Goal: Task Accomplishment & Management: Manage account settings

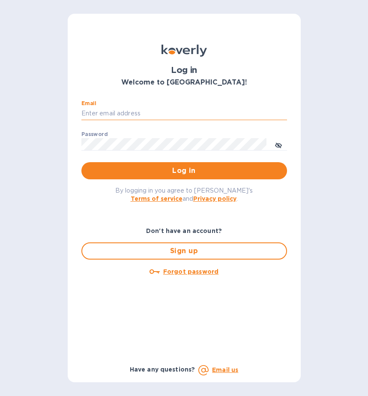
click at [141, 114] on input "Email" at bounding box center [184, 113] width 206 height 13
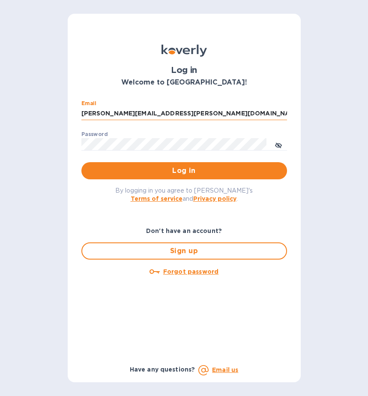
type input "ryan.jones@evotransinc.com"
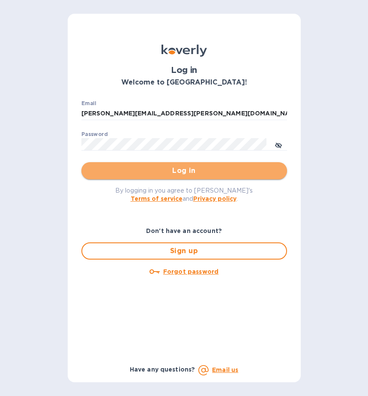
click at [189, 166] on span "Log in" at bounding box center [184, 170] width 192 height 10
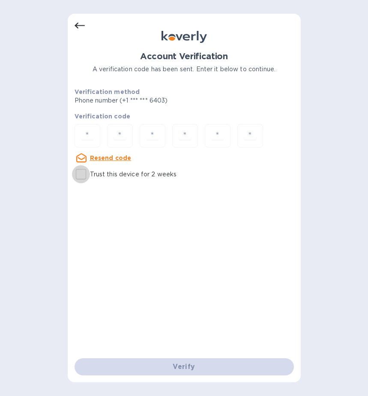
click at [79, 174] on input "Trust this device for 2 weeks" at bounding box center [81, 174] width 18 height 18
checkbox input "true"
click at [85, 133] on input "number" at bounding box center [87, 136] width 18 height 16
type input "4"
type input "5"
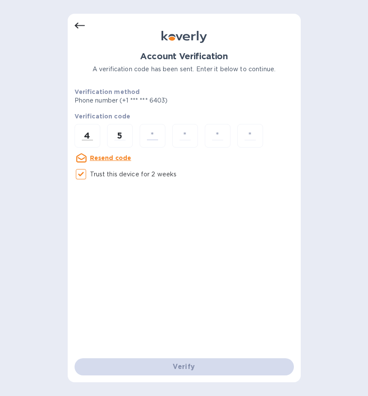
type input "1"
type input "3"
type input "9"
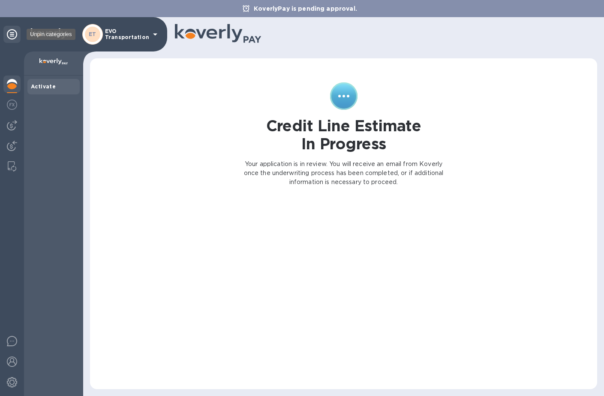
click at [15, 35] on icon at bounding box center [12, 34] width 10 height 10
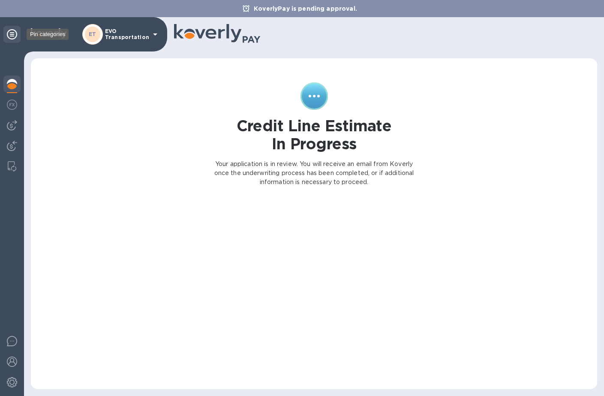
click at [11, 34] on icon at bounding box center [12, 34] width 10 height 10
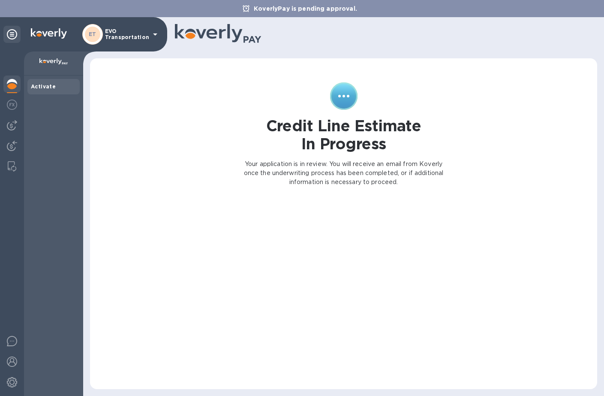
click at [8, 86] on img at bounding box center [12, 84] width 10 height 10
click at [10, 106] on img at bounding box center [12, 104] width 10 height 10
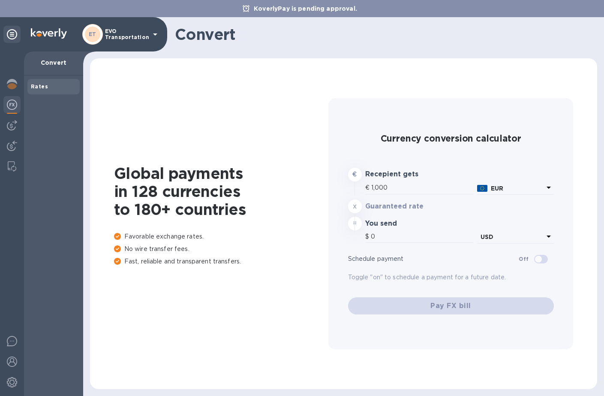
type input "1,180.29"
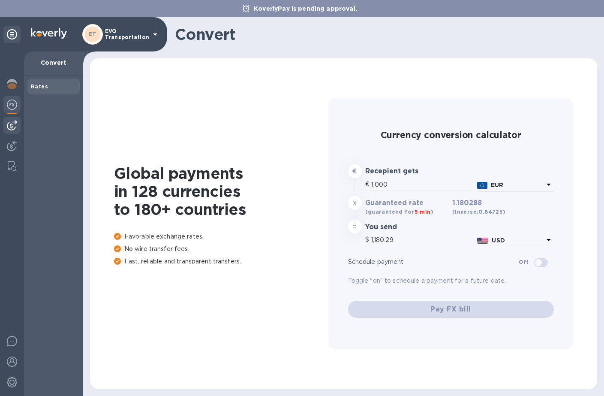
click at [12, 123] on img at bounding box center [12, 125] width 10 height 10
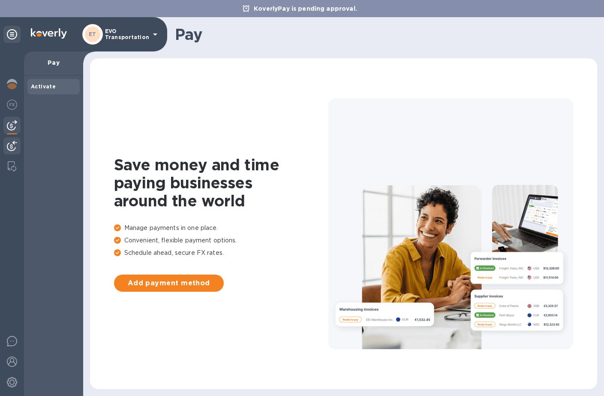
click at [10, 146] on img at bounding box center [12, 146] width 10 height 10
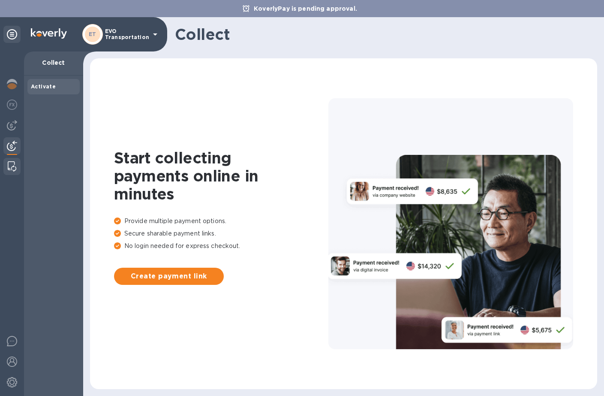
click at [11, 165] on img at bounding box center [12, 166] width 9 height 10
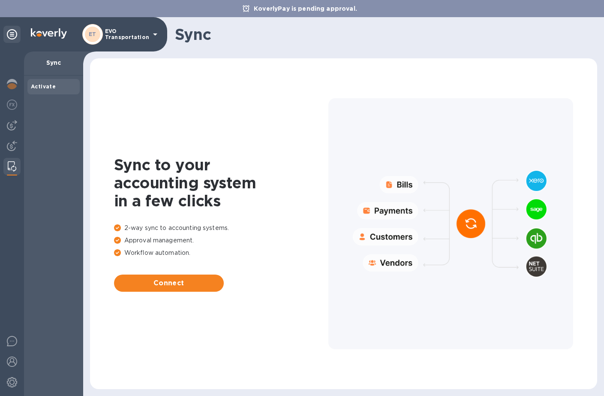
click at [151, 29] on div "ET EVO Transportation" at bounding box center [121, 34] width 78 height 21
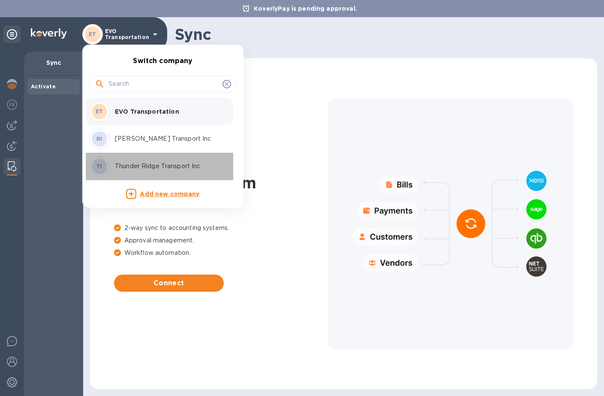
click at [144, 165] on p "Thunder Ridge Transport Inc" at bounding box center [169, 166] width 108 height 9
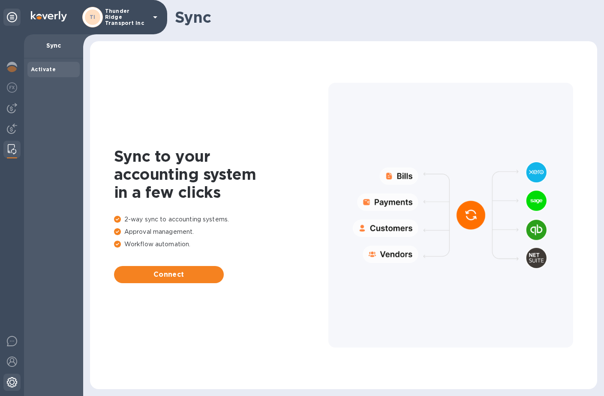
click at [13, 382] on img at bounding box center [12, 382] width 10 height 10
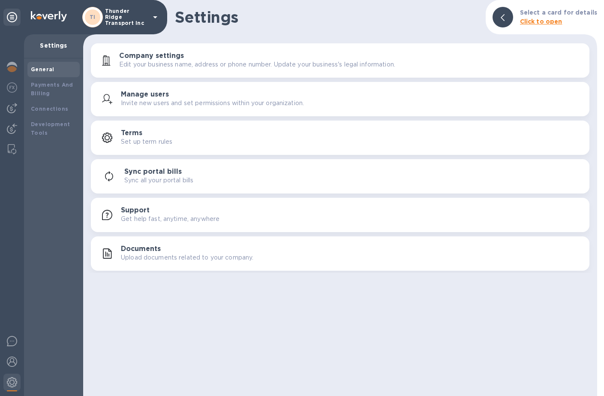
click at [542, 20] on b "Click to open" at bounding box center [541, 21] width 42 height 7
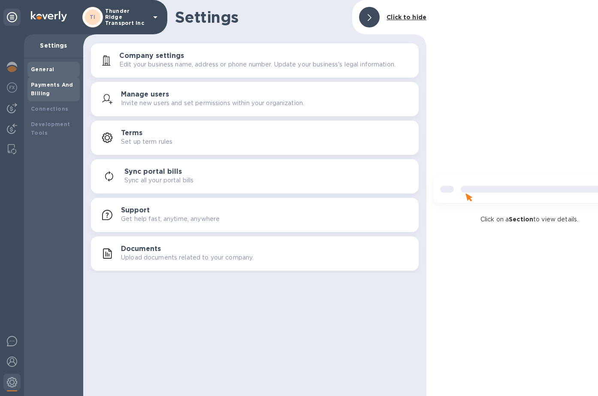
click at [48, 86] on b "Payments And Billing" at bounding box center [52, 88] width 42 height 15
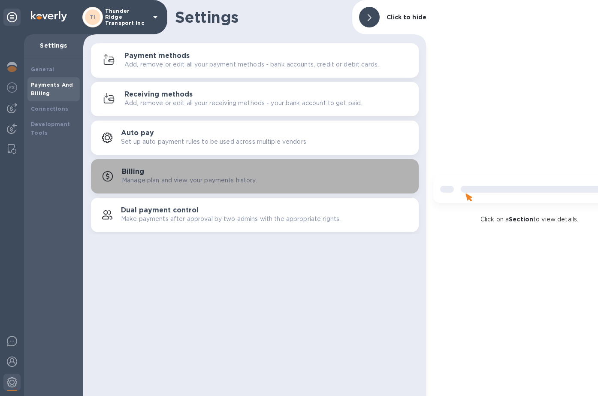
click at [143, 172] on h3 "Billing" at bounding box center [133, 172] width 22 height 8
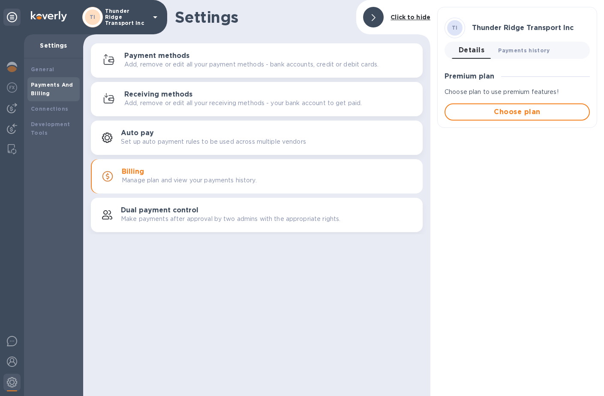
click at [517, 52] on span "Payments history 0" at bounding box center [524, 50] width 52 height 9
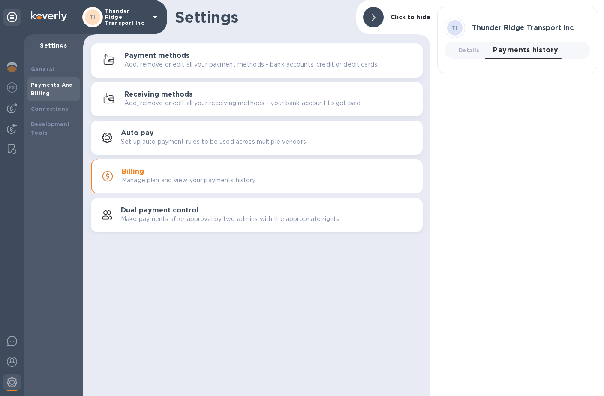
click at [140, 16] on p "Thunder Ridge Transport Inc" at bounding box center [126, 17] width 43 height 18
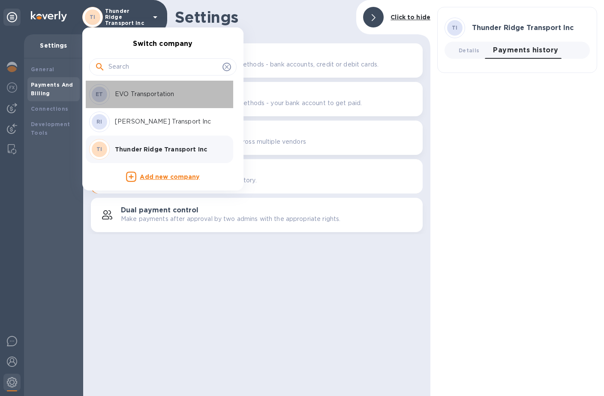
click at [143, 90] on p "EVO Transportation" at bounding box center [169, 94] width 108 height 9
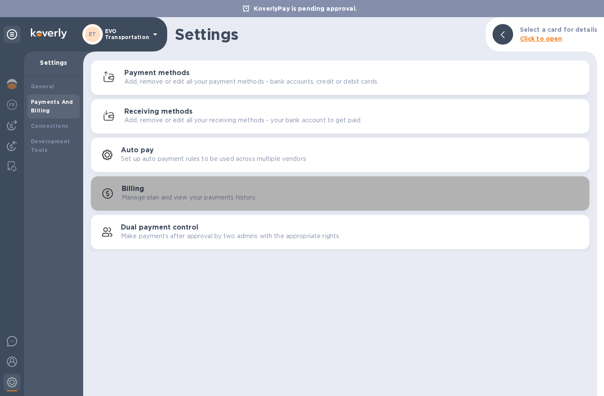
click at [140, 186] on h3 "Billing" at bounding box center [133, 189] width 22 height 8
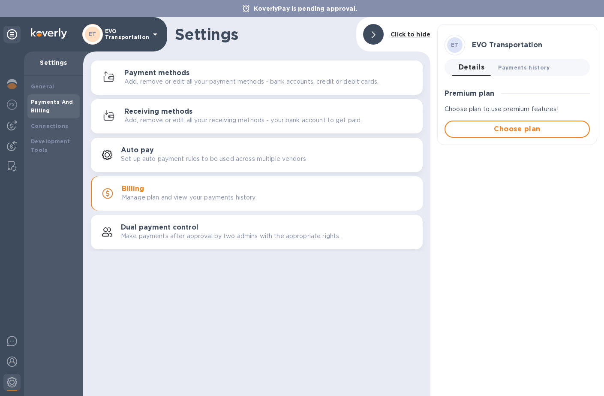
click at [534, 65] on span "Payments history 0" at bounding box center [524, 67] width 52 height 9
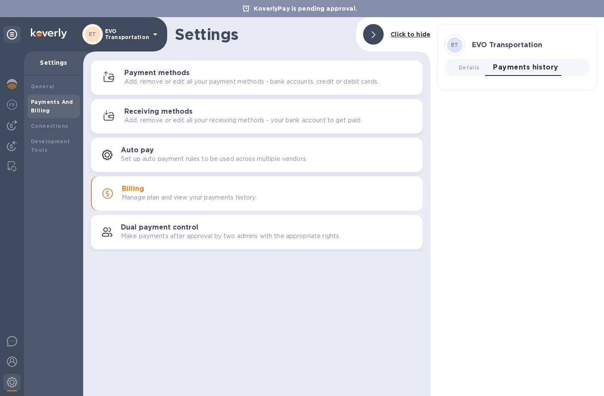
click at [0, 2] on div "KoverlyPay is pending approval." at bounding box center [302, 8] width 604 height 17
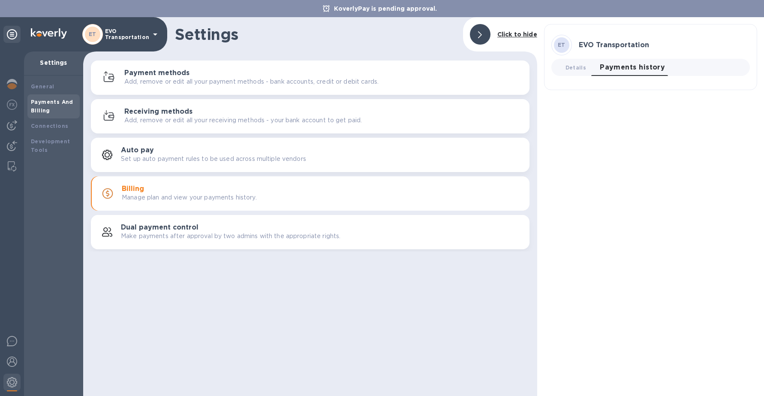
click at [122, 30] on p "EVO Transportation" at bounding box center [126, 34] width 43 height 12
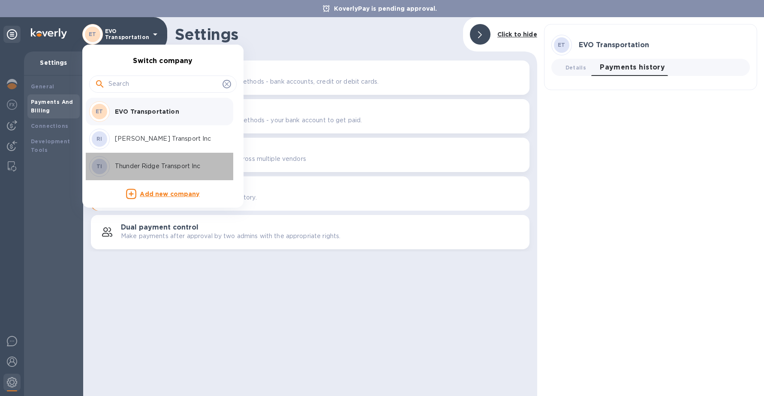
click at [155, 167] on p "Thunder Ridge Transport Inc" at bounding box center [169, 166] width 108 height 9
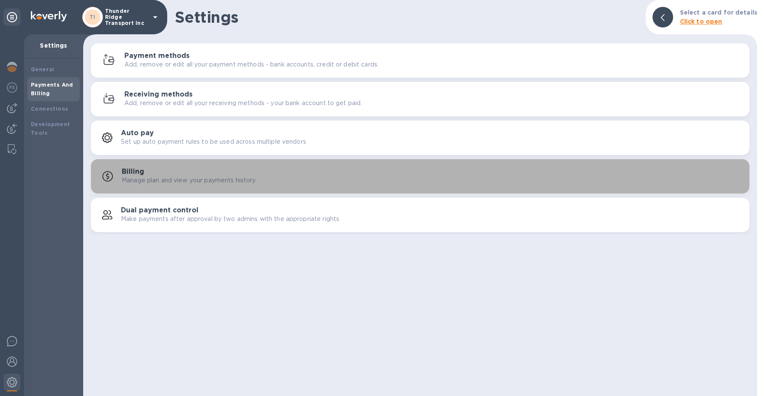
click at [134, 171] on h3 "Billing" at bounding box center [133, 172] width 22 height 8
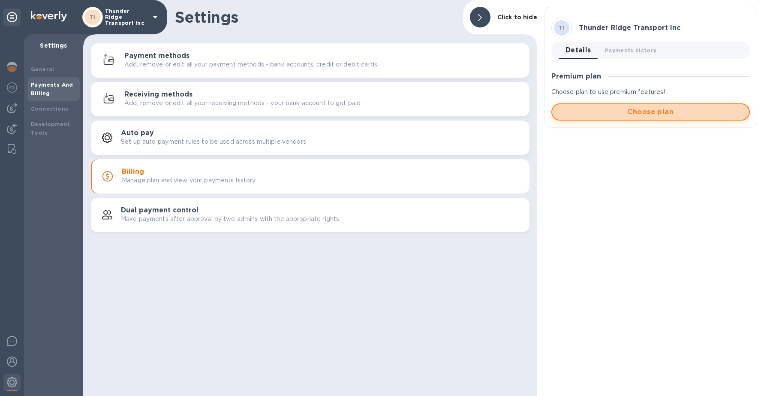
click at [657, 111] on span "Choose plan" at bounding box center [650, 112] width 183 height 10
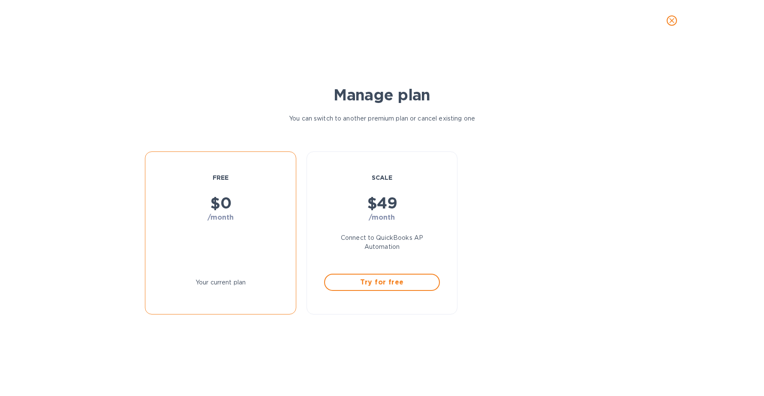
click at [669, 18] on icon "close" at bounding box center [671, 20] width 9 height 9
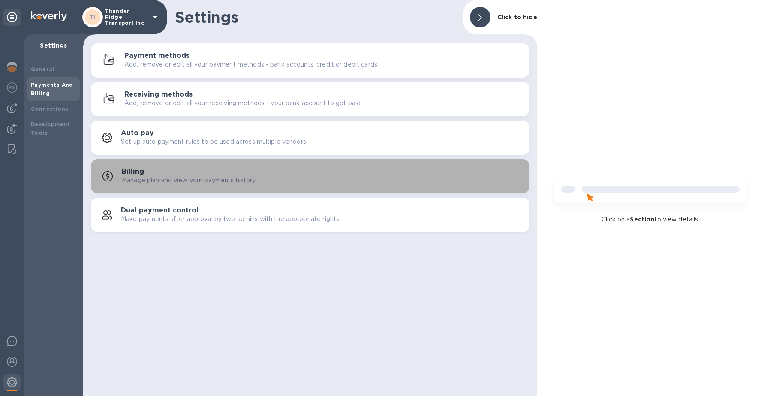
click at [135, 174] on h3 "Billing" at bounding box center [133, 172] width 22 height 8
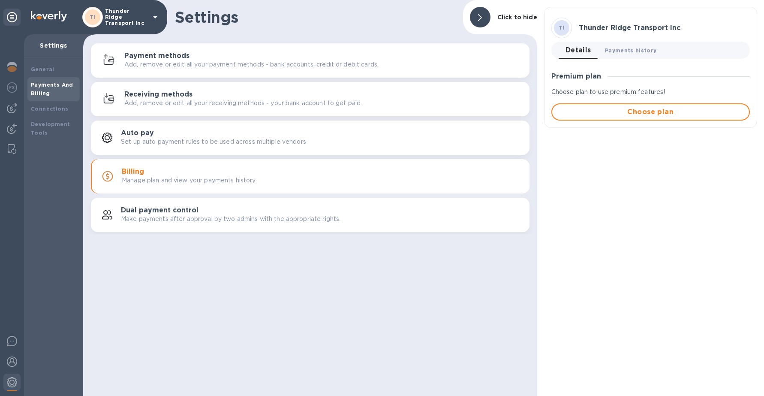
click at [629, 49] on span "Payments history 0" at bounding box center [631, 50] width 52 height 9
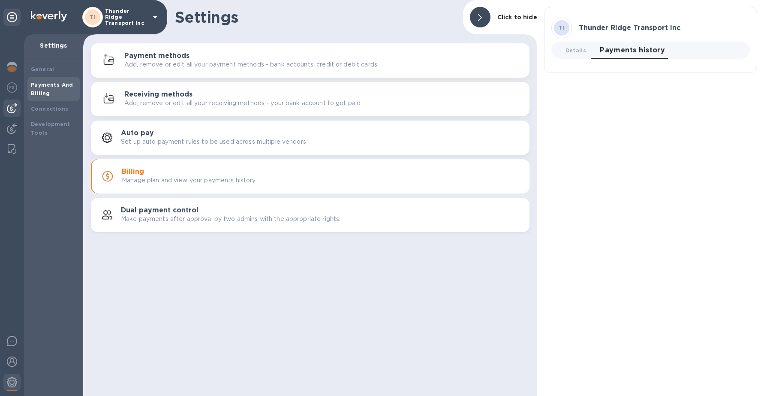
click at [9, 105] on img at bounding box center [12, 108] width 10 height 10
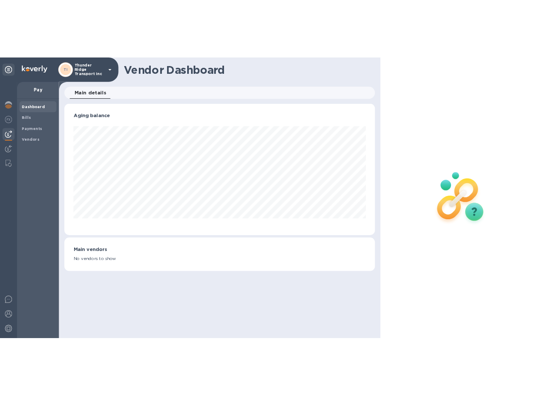
scroll to position [185, 438]
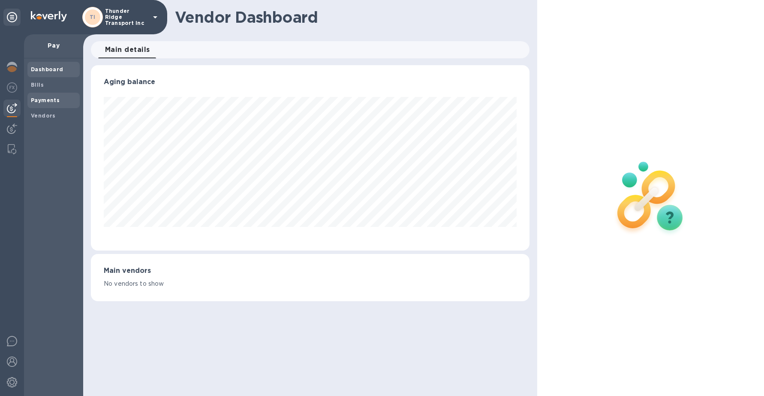
click at [48, 99] on b "Payments" at bounding box center [45, 100] width 29 height 6
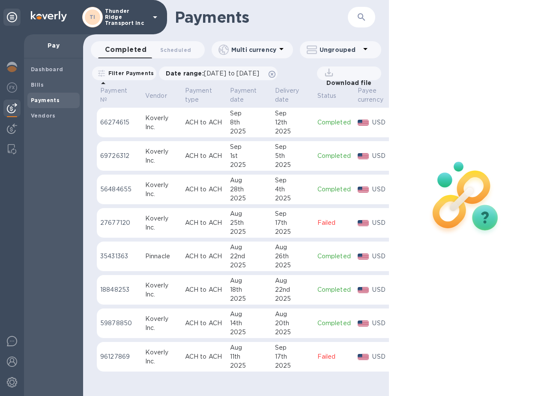
click at [459, 84] on div at bounding box center [465, 198] width 153 height 396
click at [428, 75] on div at bounding box center [465, 198] width 153 height 396
click at [154, 184] on div "Koverly" at bounding box center [161, 184] width 33 height 9
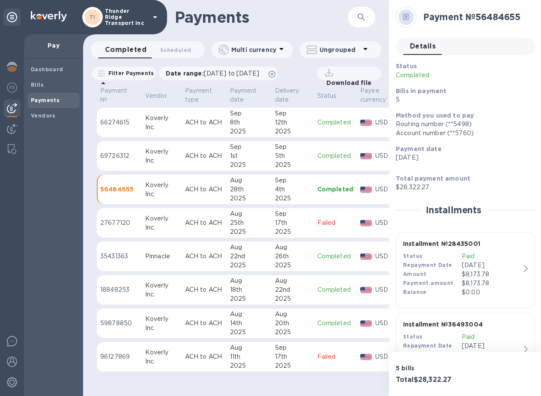
click at [407, 14] on icon at bounding box center [406, 17] width 6 height 6
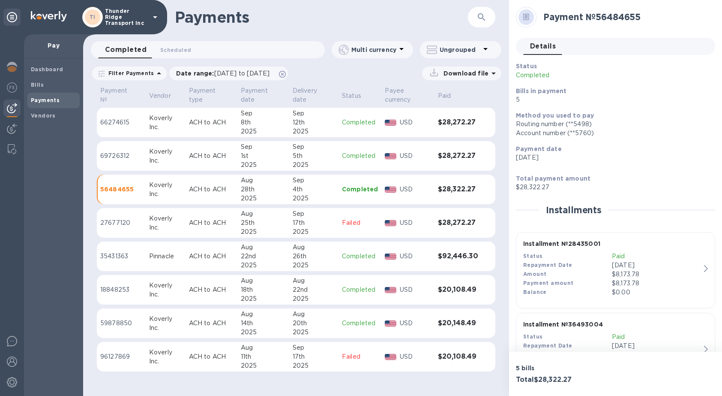
click at [474, 71] on p "Download file" at bounding box center [464, 73] width 48 height 9
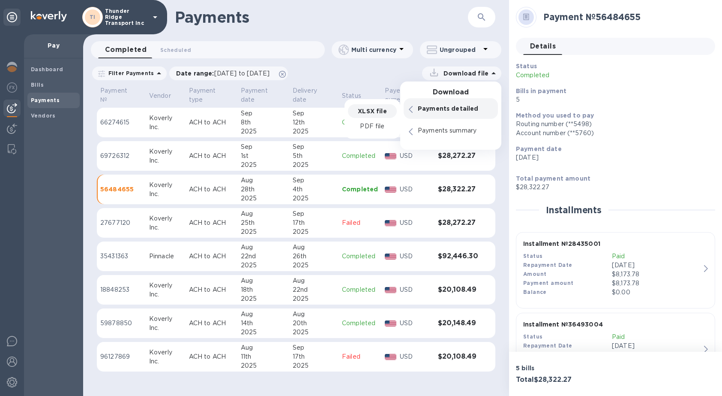
click at [371, 109] on p "XLSX file" at bounding box center [372, 111] width 29 height 9
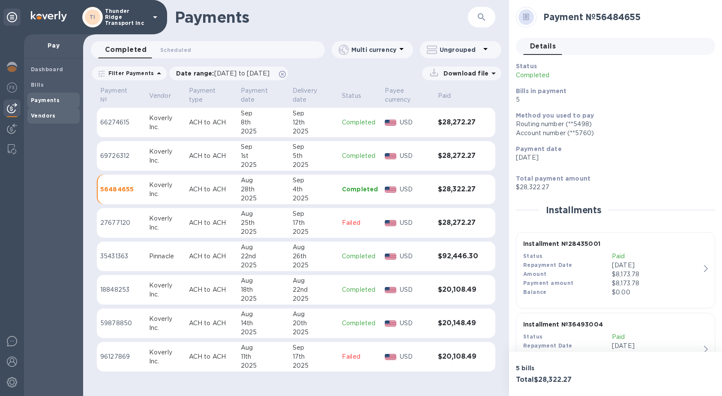
click at [43, 114] on b "Vendors" at bounding box center [43, 115] width 25 height 6
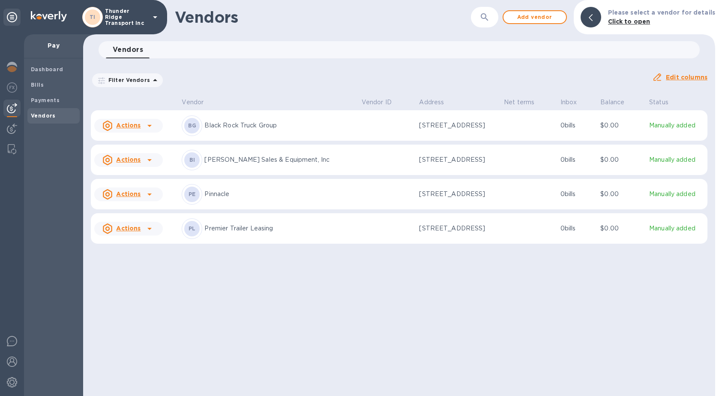
click at [220, 195] on p "Pinnacle" at bounding box center [279, 193] width 150 height 9
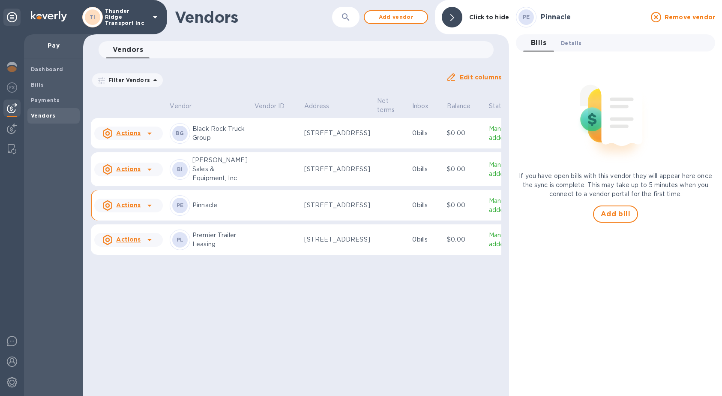
click at [573, 39] on span "Details 0" at bounding box center [571, 43] width 21 height 9
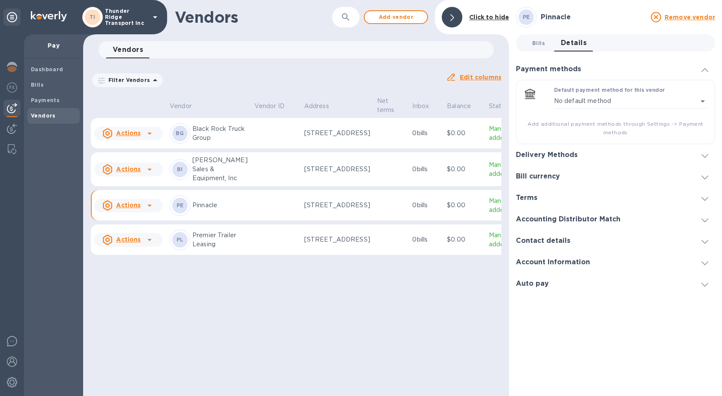
click at [532, 42] on span "Bills 0" at bounding box center [538, 43] width 17 height 9
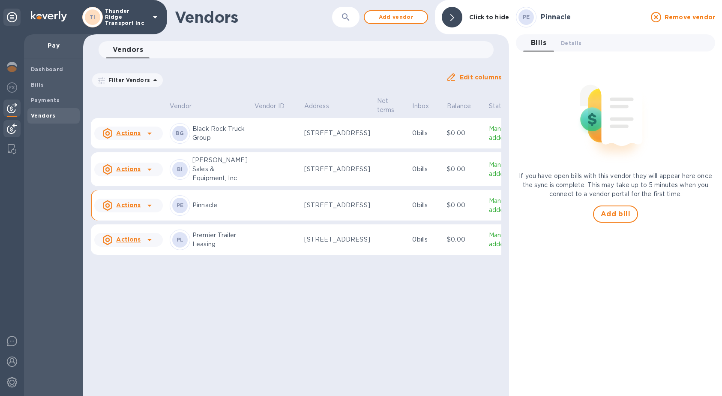
click at [13, 129] on img at bounding box center [12, 128] width 10 height 10
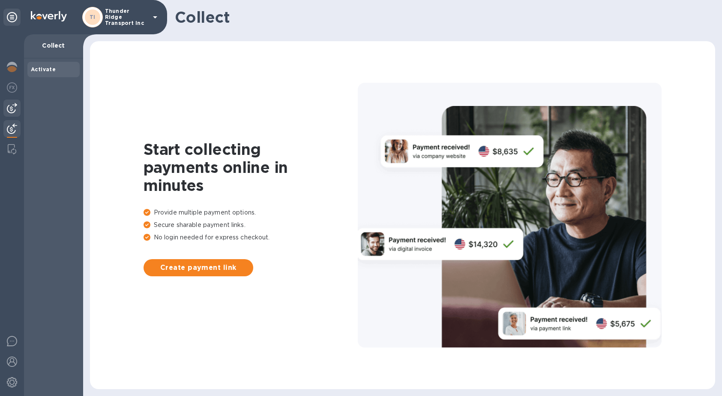
click at [12, 108] on img at bounding box center [12, 108] width 10 height 10
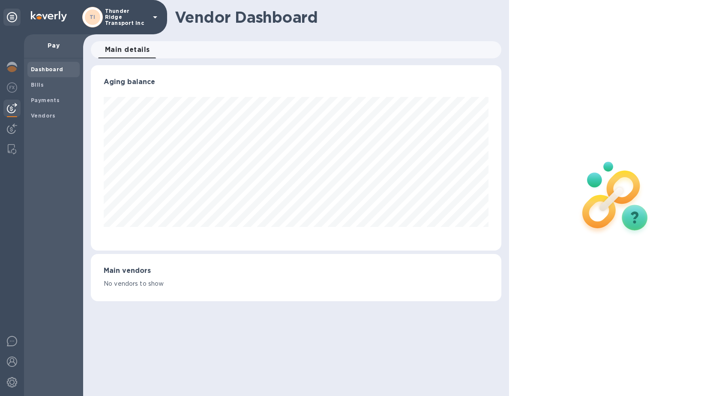
scroll to position [185, 411]
click at [45, 97] on b "Payments" at bounding box center [45, 100] width 29 height 6
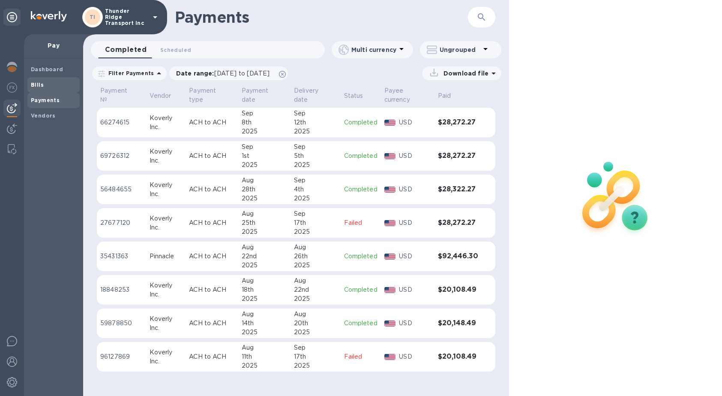
click at [35, 82] on b "Bills" at bounding box center [37, 84] width 13 height 6
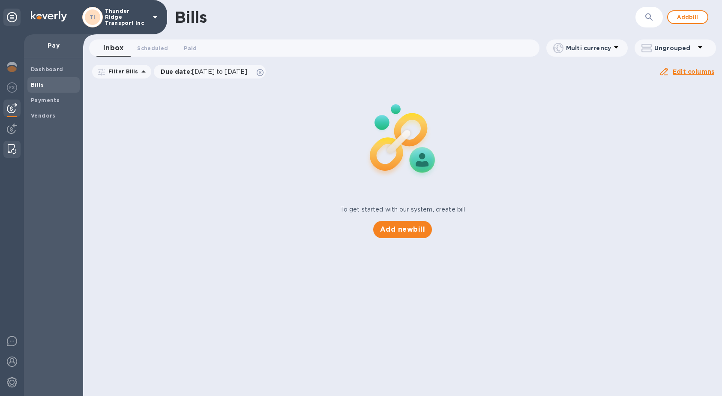
click at [12, 147] on img at bounding box center [12, 149] width 9 height 10
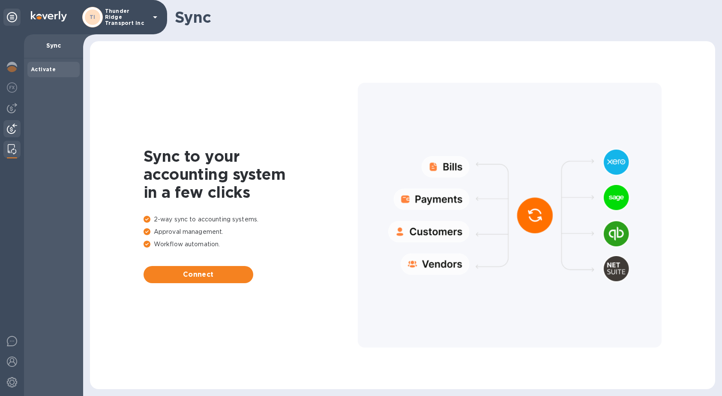
click at [9, 132] on img at bounding box center [12, 128] width 10 height 10
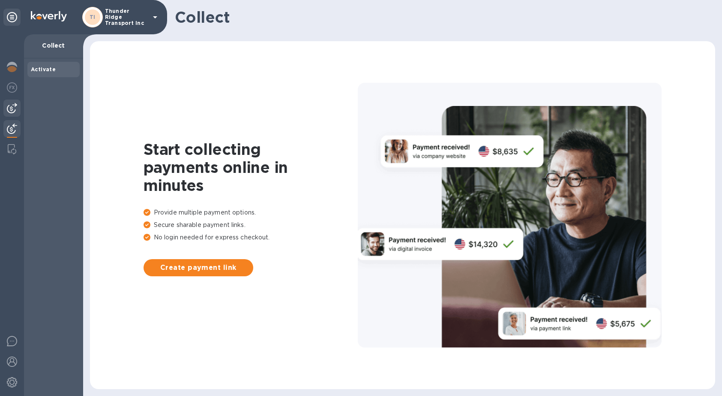
click at [11, 107] on img at bounding box center [12, 108] width 10 height 10
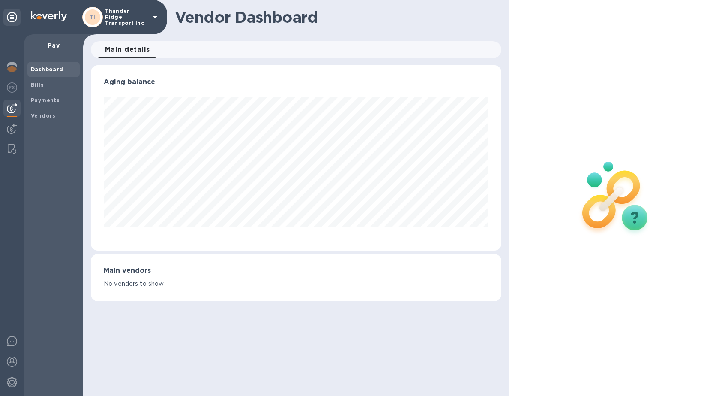
scroll to position [185, 411]
click at [44, 115] on b "Vendors" at bounding box center [43, 115] width 25 height 6
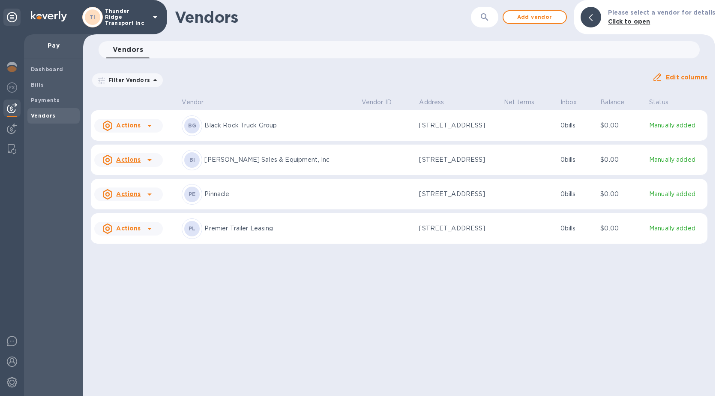
click at [144, 195] on icon at bounding box center [149, 194] width 10 height 10
click at [285, 196] on div at bounding box center [361, 198] width 722 height 396
click at [259, 196] on p "Pinnacle" at bounding box center [279, 193] width 150 height 9
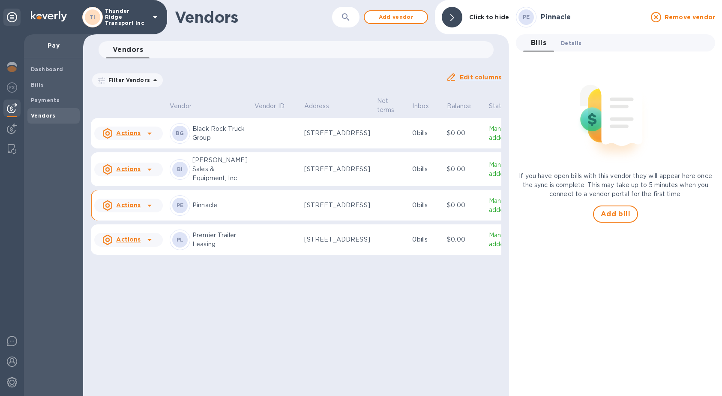
click at [568, 39] on span "Details 0" at bounding box center [571, 43] width 21 height 9
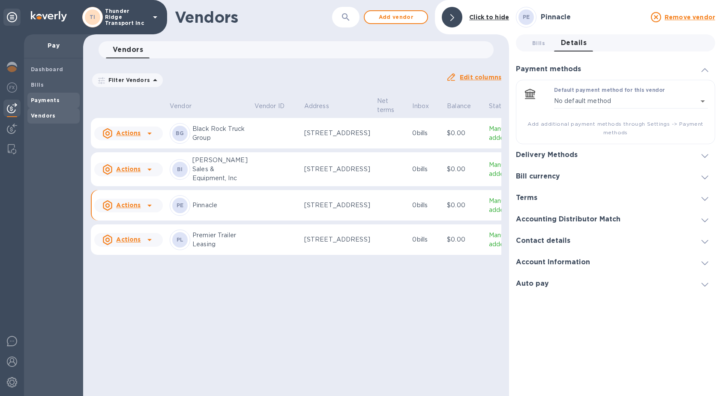
click at [43, 99] on b "Payments" at bounding box center [45, 100] width 29 height 6
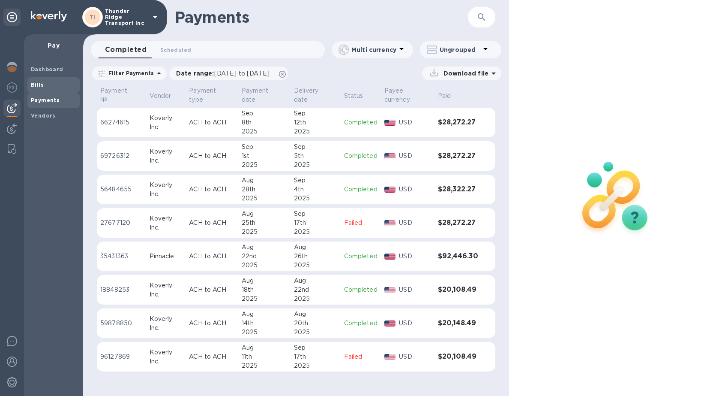
click at [33, 81] on b "Bills" at bounding box center [37, 84] width 13 height 6
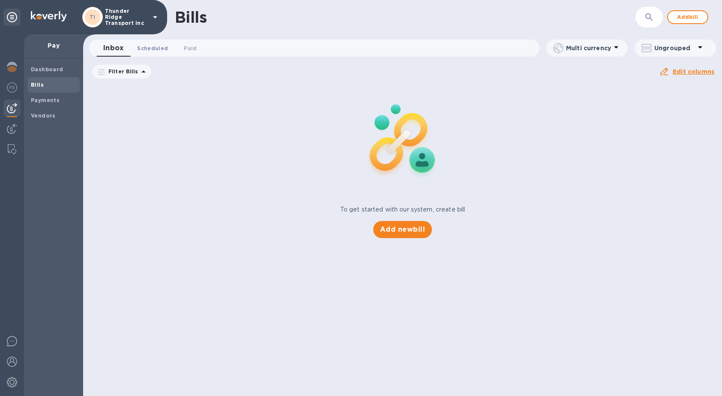
click at [150, 46] on span "Scheduled 0" at bounding box center [152, 48] width 31 height 9
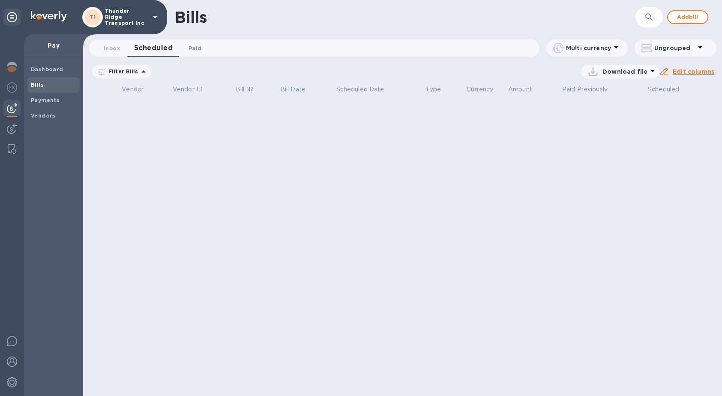
click at [196, 46] on span "Paid 0" at bounding box center [195, 48] width 13 height 9
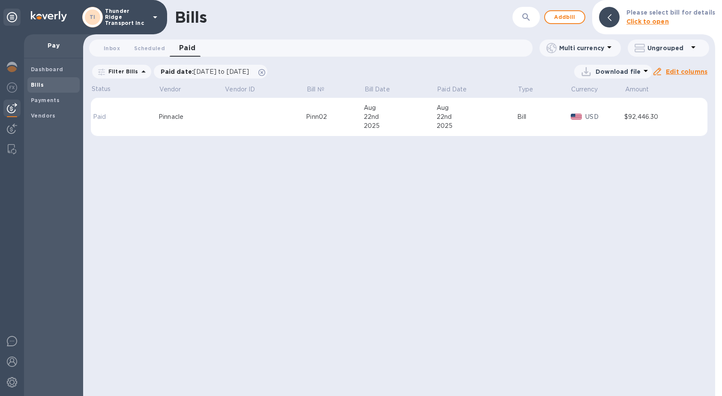
click at [425, 203] on div "Bills ​ Add bill Please select bill for details Click to open Inbox 0 Scheduled…" at bounding box center [399, 198] width 632 height 396
click at [103, 117] on p "Paid" at bounding box center [110, 116] width 35 height 9
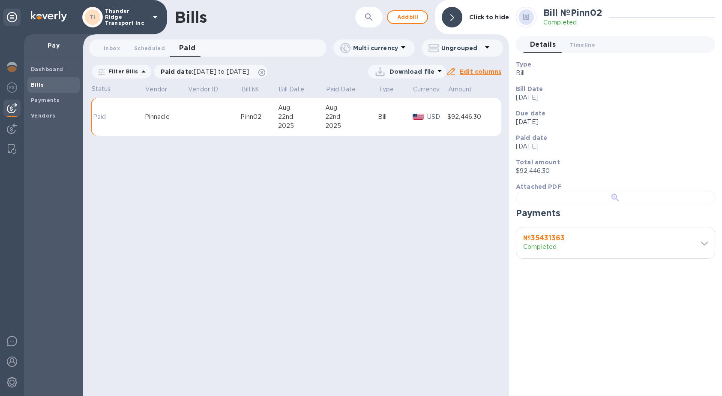
scroll to position [120, 0]
click at [701, 245] on icon at bounding box center [704, 243] width 7 height 4
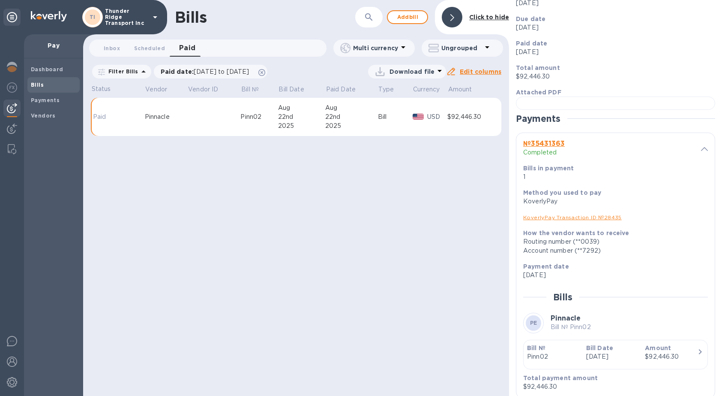
scroll to position [0, 0]
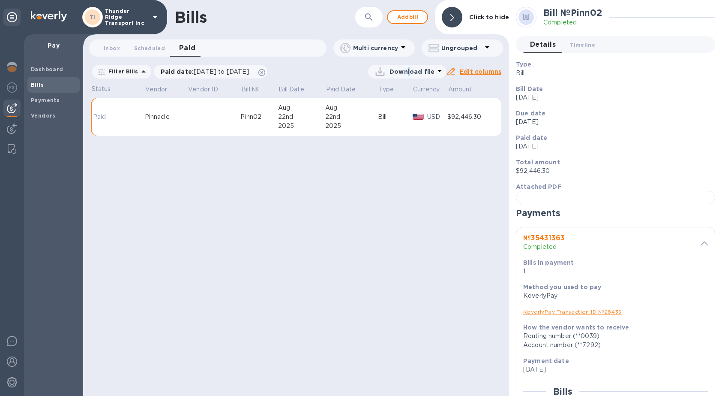
click at [410, 71] on p "Download file" at bounding box center [412, 71] width 45 height 9
click at [399, 93] on li "XLSX file" at bounding box center [409, 92] width 58 height 24
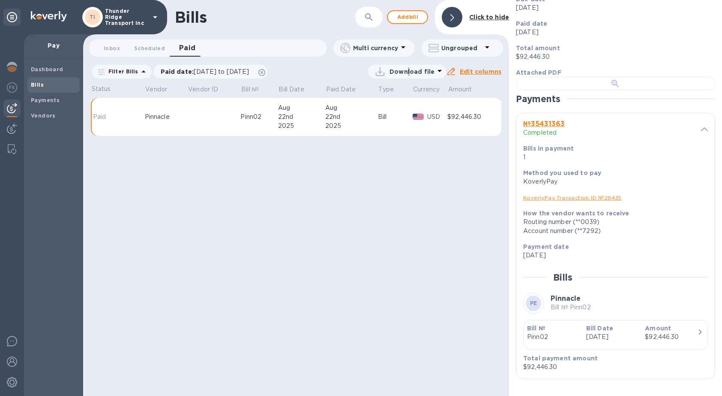
scroll to position [355, 0]
click at [51, 70] on b "Dashboard" at bounding box center [47, 69] width 33 height 6
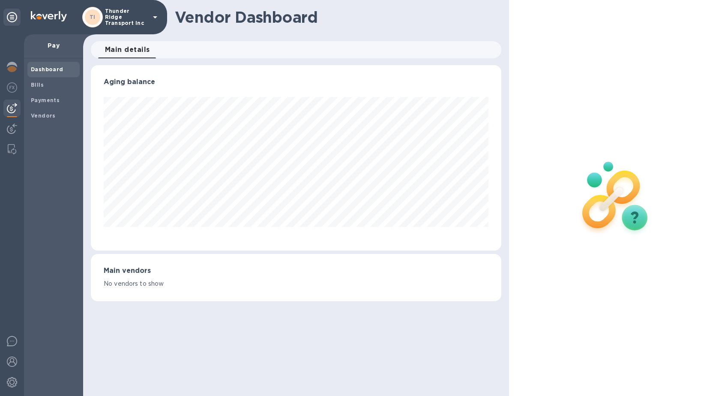
scroll to position [185, 411]
click at [32, 82] on b "Bills" at bounding box center [37, 84] width 13 height 6
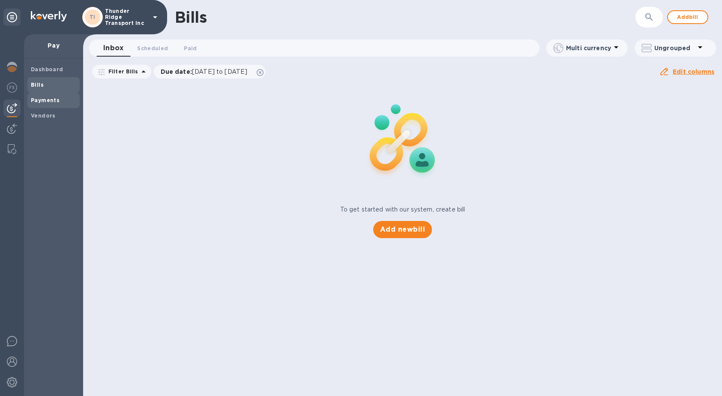
click at [48, 100] on b "Payments" at bounding box center [45, 100] width 29 height 6
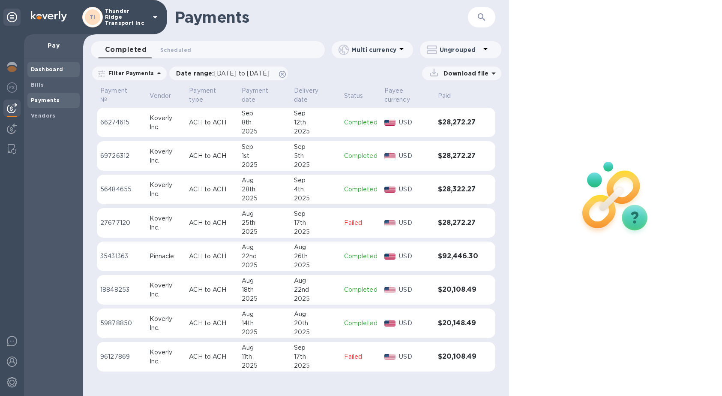
click at [44, 66] on b "Dashboard" at bounding box center [47, 69] width 33 height 6
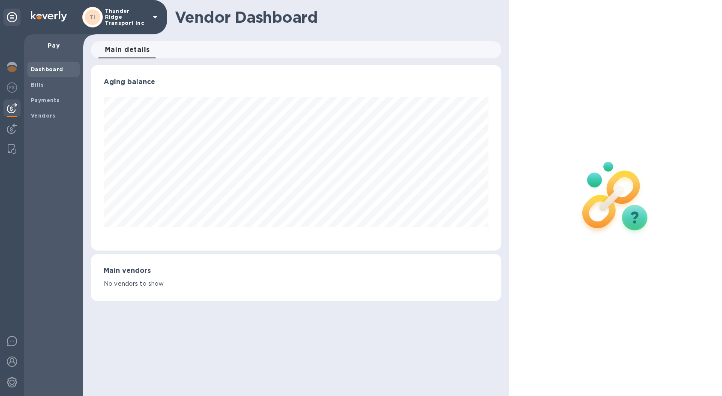
scroll to position [185, 411]
click at [138, 49] on span "Main details 0" at bounding box center [127, 50] width 45 height 12
click at [12, 66] on img at bounding box center [12, 67] width 10 height 10
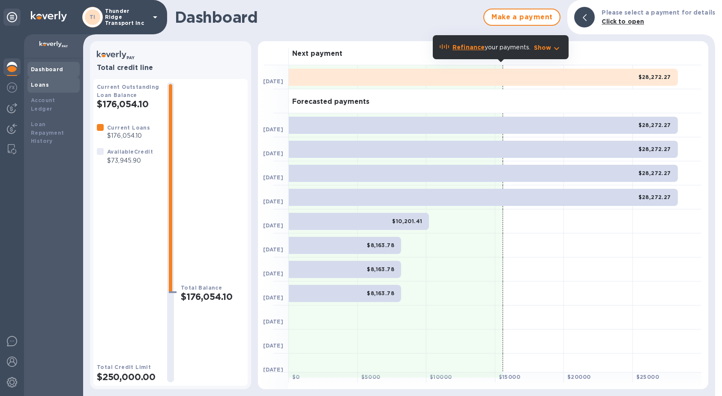
click at [34, 83] on b "Loans" at bounding box center [40, 84] width 18 height 6
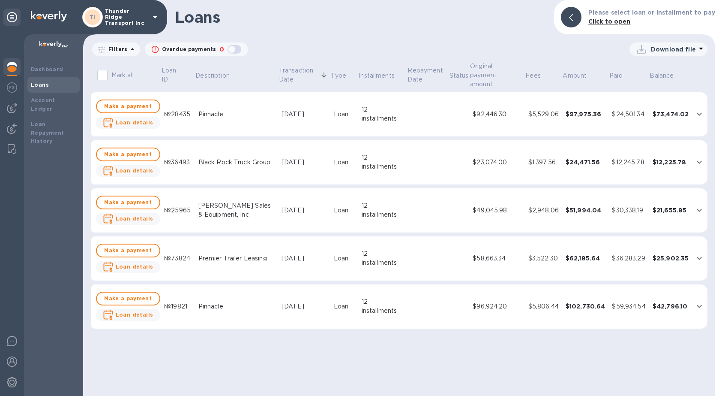
click at [670, 52] on p "Download file" at bounding box center [673, 49] width 45 height 9
click at [653, 70] on li "XLSX file" at bounding box center [669, 70] width 58 height 24
click at [300, 22] on h1 "Loans" at bounding box center [361, 17] width 373 height 18
click at [54, 103] on b "Account Ledger" at bounding box center [43, 104] width 24 height 15
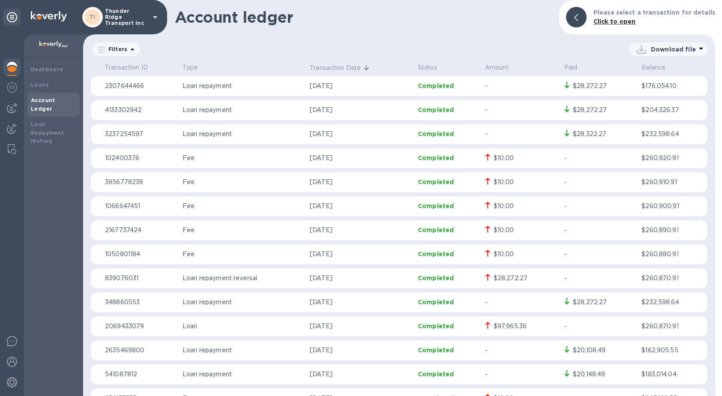
click at [661, 49] on p "Download file" at bounding box center [673, 49] width 45 height 9
click at [660, 69] on li "XLSX file" at bounding box center [669, 70] width 58 height 24
click at [7, 17] on div at bounding box center [11, 17] width 17 height 17
click at [156, 14] on icon at bounding box center [155, 17] width 10 height 10
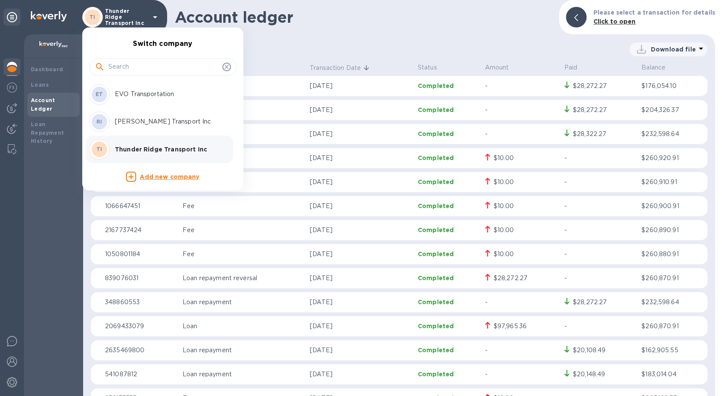
click at [156, 14] on div at bounding box center [361, 198] width 722 height 396
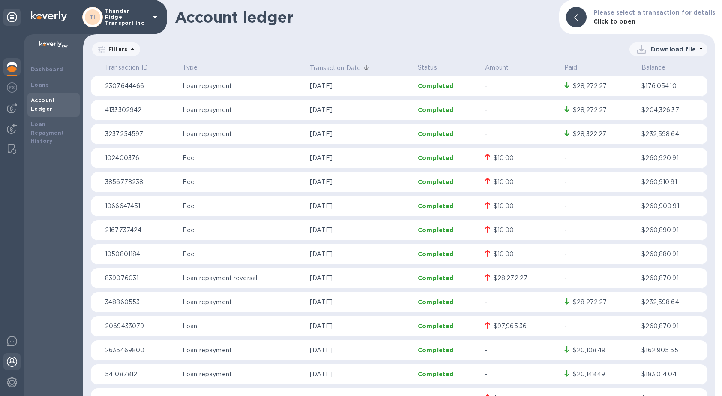
click at [10, 363] on img at bounding box center [12, 361] width 10 height 10
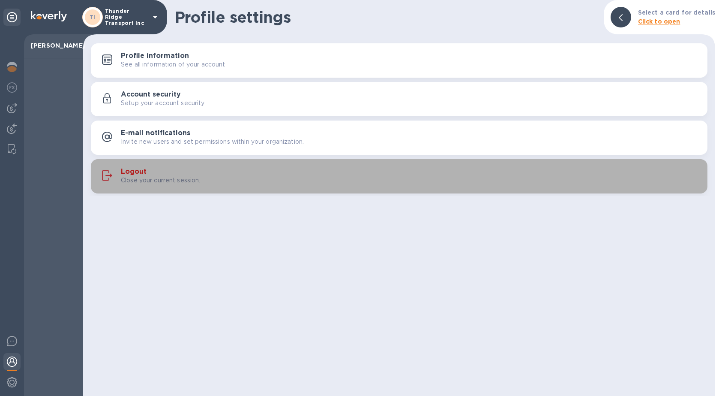
click at [133, 170] on h3 "Logout" at bounding box center [134, 172] width 26 height 8
